Goal: Task Accomplishment & Management: Use online tool/utility

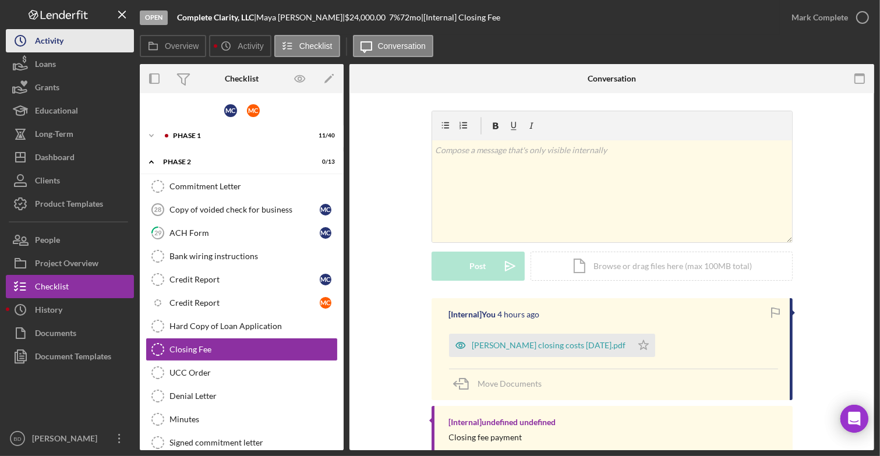
click at [63, 41] on div "Activity" at bounding box center [49, 42] width 29 height 26
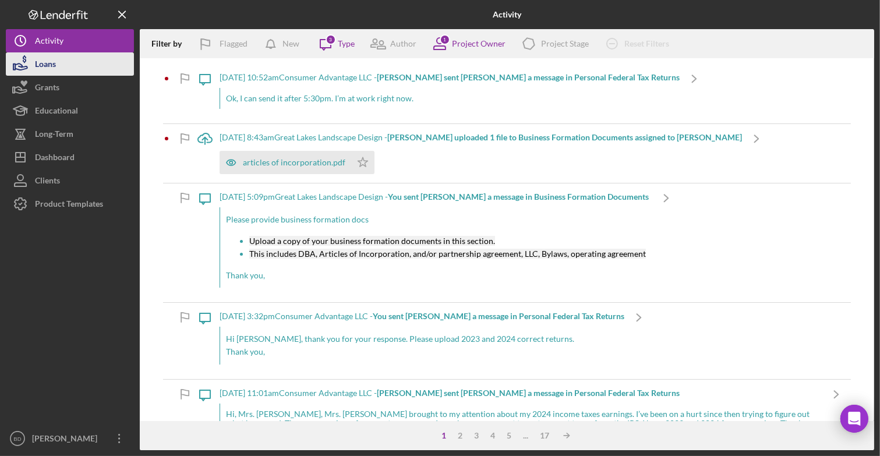
click at [50, 66] on div "Loans" at bounding box center [45, 65] width 21 height 26
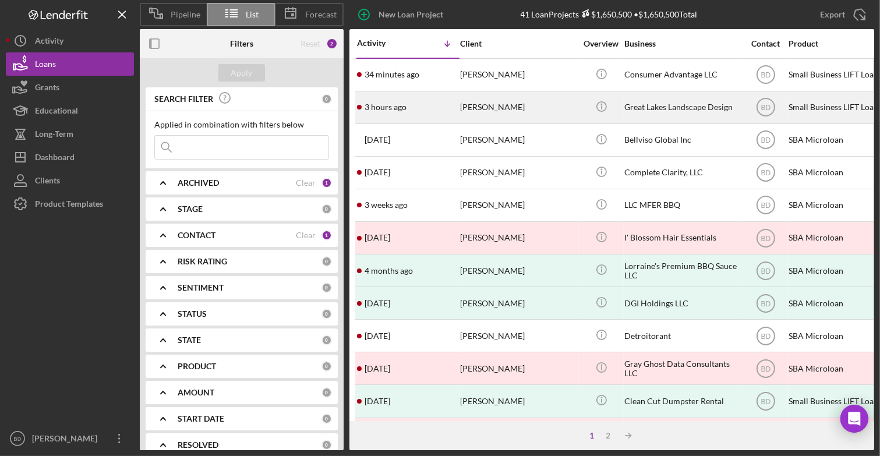
click at [489, 108] on div "[PERSON_NAME]" at bounding box center [518, 107] width 116 height 31
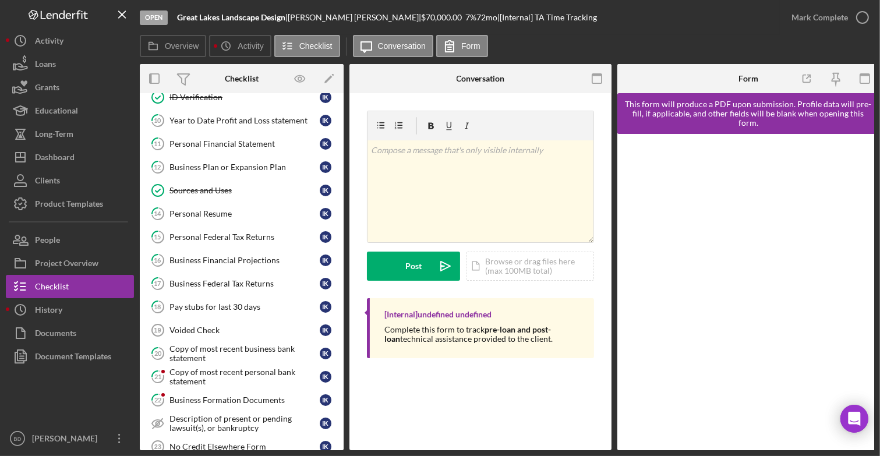
scroll to position [338, 0]
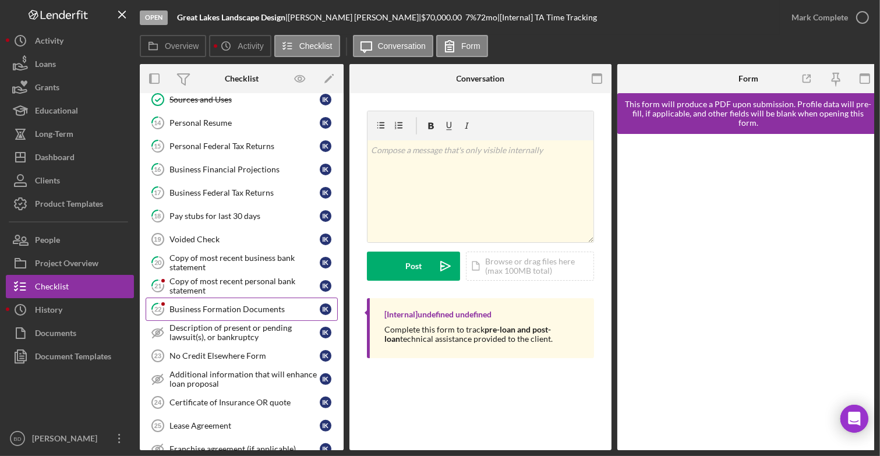
click at [243, 309] on link "22 Business Formation Documents I K" at bounding box center [242, 309] width 192 height 23
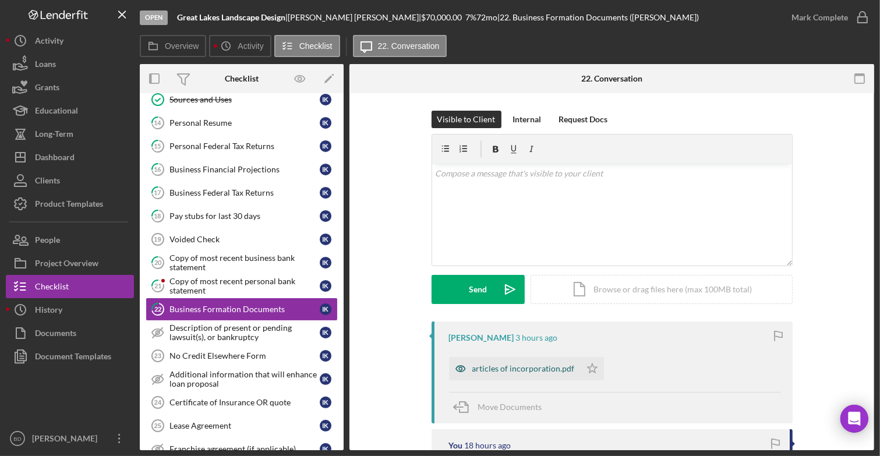
click at [488, 368] on div "articles of incorporation.pdf" at bounding box center [523, 368] width 103 height 9
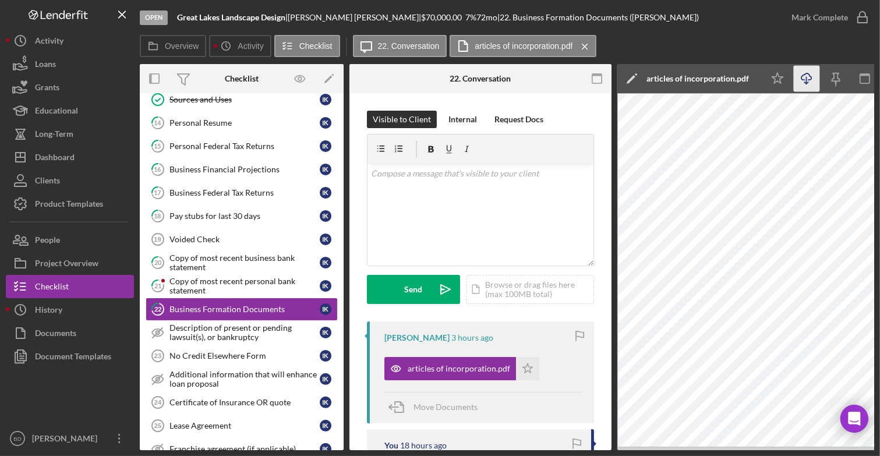
click at [808, 75] on icon "Icon/Download" at bounding box center [807, 79] width 26 height 26
click at [762, 34] on div "Open Great Lakes Landscape Design | [PERSON_NAME] | $70,000.00 7 % 72 mo | 22. …" at bounding box center [460, 17] width 640 height 35
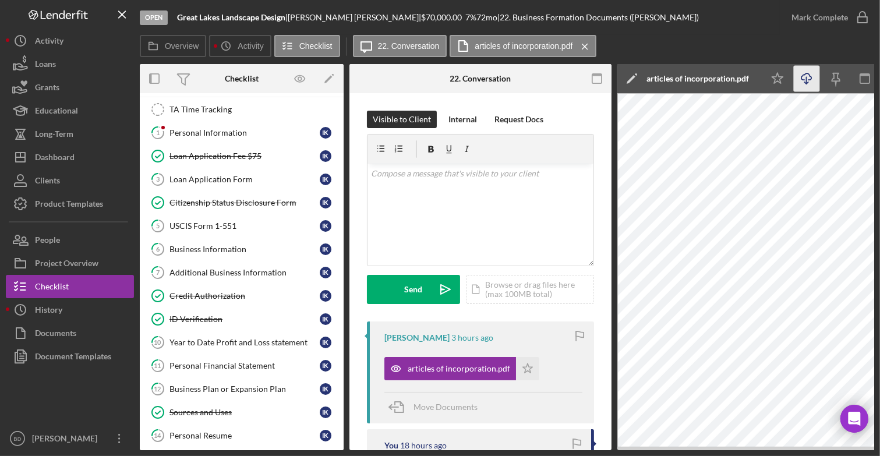
scroll to position [23, 0]
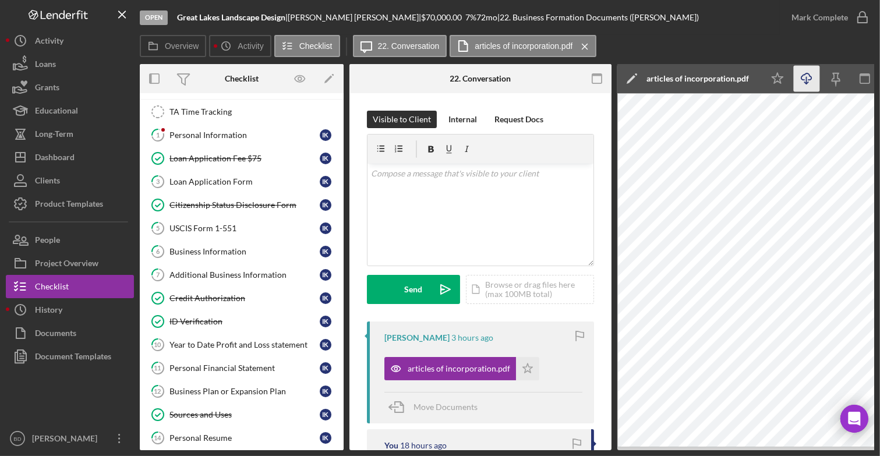
drag, startPoint x: 616, startPoint y: 183, endPoint x: 613, endPoint y: 221, distance: 37.3
click at [613, 221] on div "Overview Internal Workflow Stage Open Icon/Dropdown Arrow Archive (can unarchiv…" at bounding box center [507, 257] width 734 height 386
click at [573, 207] on div "v Color teal Color pink Remove color Add row above Add row below Add column bef…" at bounding box center [481, 215] width 226 height 102
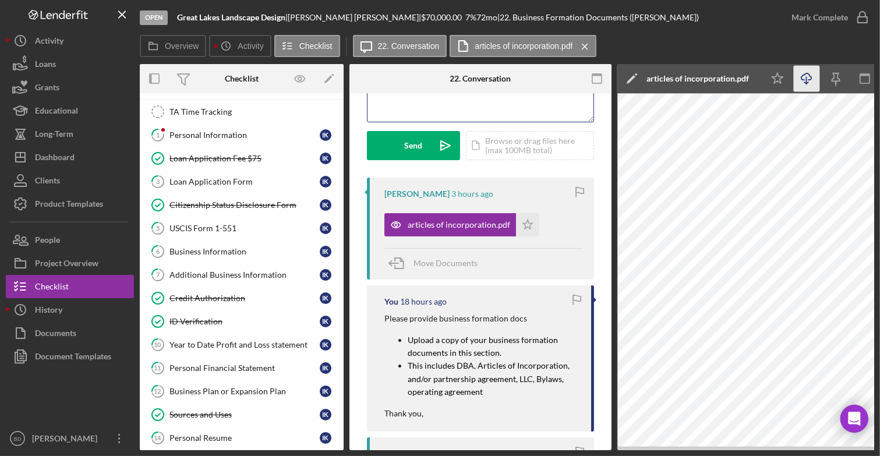
scroll to position [141, 0]
